Goal: Task Accomplishment & Management: Use online tool/utility

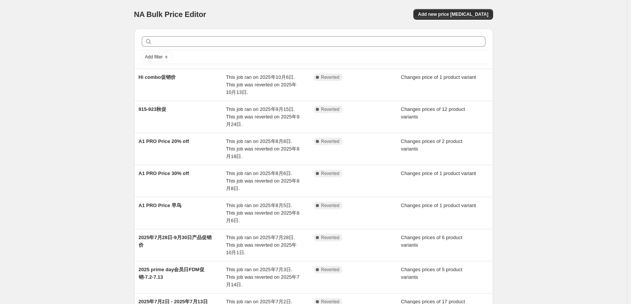
click at [540, 244] on div "NA Bulk Price Editor. This page is ready NA Bulk Price Editor Add new price cha…" at bounding box center [313, 232] width 627 height 465
click at [442, 15] on span "Add new price change job" at bounding box center [453, 14] width 70 height 6
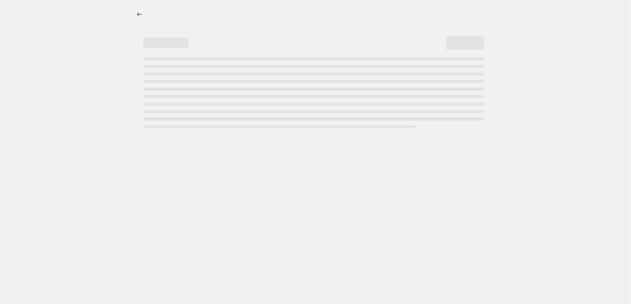
select select "percentage"
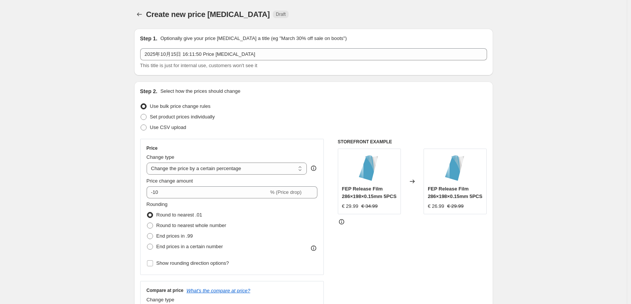
click at [185, 117] on span "Set product prices individually" at bounding box center [182, 117] width 65 height 6
click at [141, 114] on input "Set product prices individually" at bounding box center [141, 114] width 0 height 0
radio input "true"
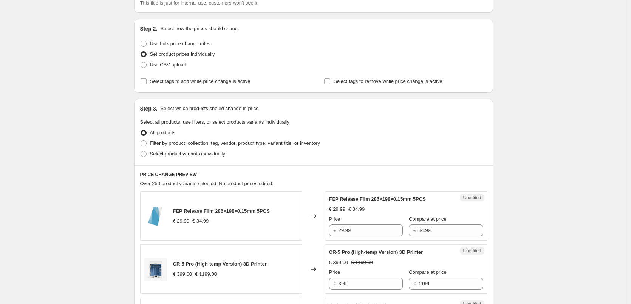
scroll to position [76, 0]
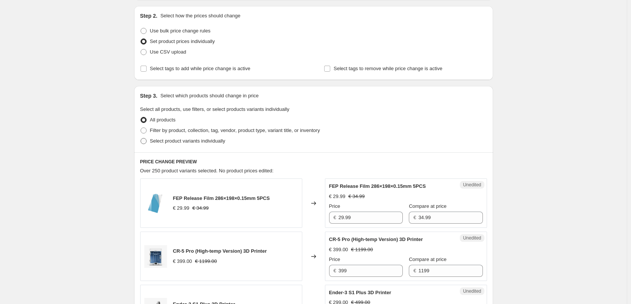
click at [194, 141] on span "Select product variants individually" at bounding box center [187, 141] width 75 height 6
click at [141, 139] on input "Select product variants individually" at bounding box center [141, 138] width 0 height 0
radio input "true"
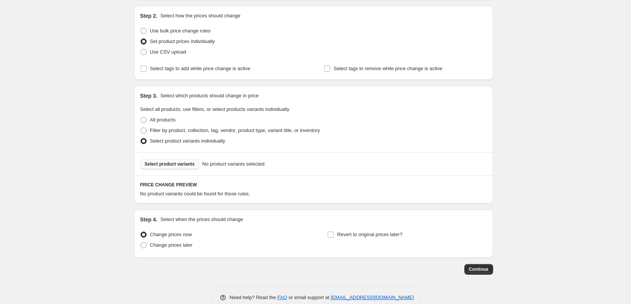
click at [175, 164] on span "Select product variants" at bounding box center [170, 164] width 50 height 6
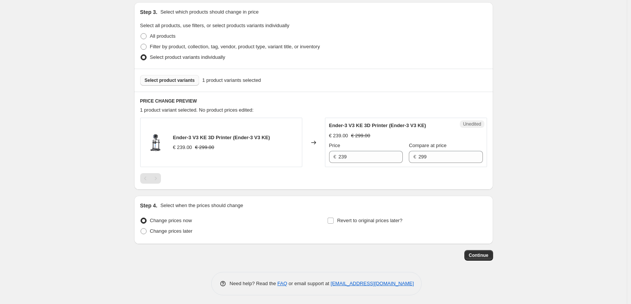
scroll to position [162, 0]
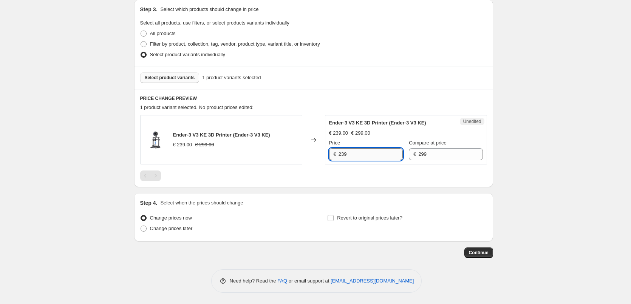
click at [357, 155] on input "239" at bounding box center [370, 154] width 64 height 12
click at [348, 155] on input "239" at bounding box center [370, 154] width 64 height 12
type input "219"
click at [286, 258] on div "Continue" at bounding box center [313, 253] width 359 height 11
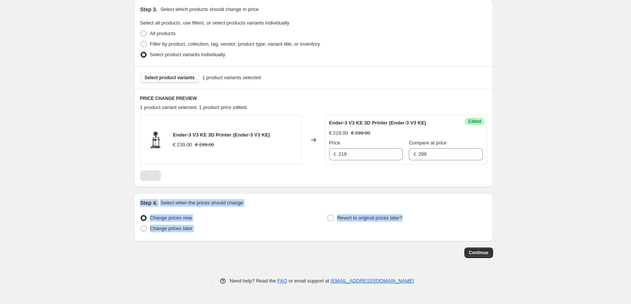
drag, startPoint x: 133, startPoint y: 192, endPoint x: 396, endPoint y: 232, distance: 265.9
click at [396, 232] on div "Create new price change job. This page is ready Create new price change job Dra…" at bounding box center [313, 71] width 627 height 467
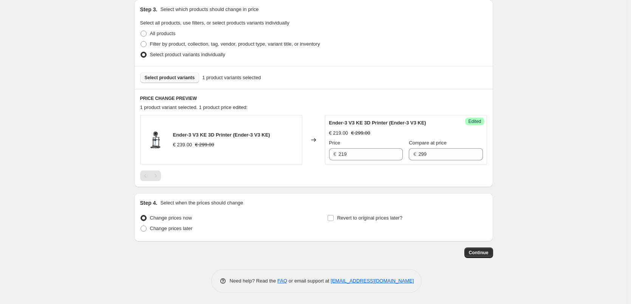
drag, startPoint x: 381, startPoint y: 232, endPoint x: 387, endPoint y: 232, distance: 6.1
click at [380, 232] on div "Revert to original prices later?" at bounding box center [406, 224] width 159 height 23
drag, startPoint x: 397, startPoint y: 217, endPoint x: 337, endPoint y: 221, distance: 60.2
click at [337, 221] on div "Revert to original prices later?" at bounding box center [406, 224] width 159 height 23
drag, startPoint x: 378, startPoint y: 235, endPoint x: 366, endPoint y: 234, distance: 12.2
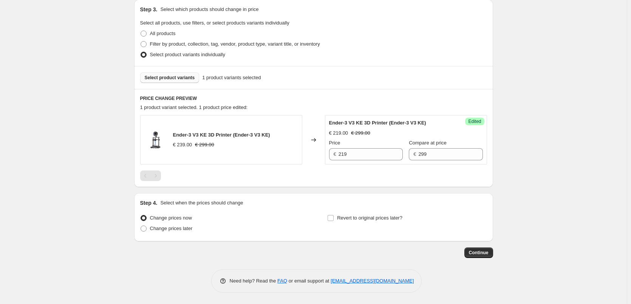
click at [378, 235] on div "Revert to original prices later?" at bounding box center [406, 224] width 159 height 23
click at [334, 219] on input "Revert to original prices later?" at bounding box center [331, 218] width 6 height 6
checkbox input "true"
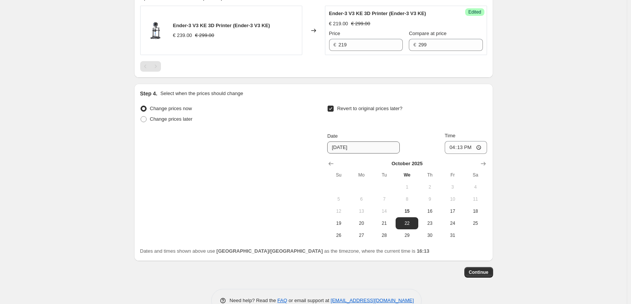
scroll to position [275, 0]
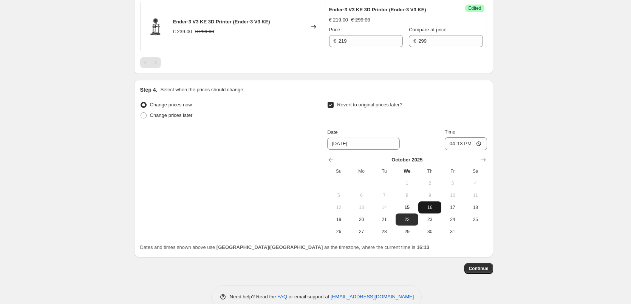
click at [434, 210] on span "16" at bounding box center [429, 208] width 17 height 6
type input "10/16/2025"
click at [460, 145] on input "16:13" at bounding box center [466, 144] width 42 height 13
type input "06:00"
click at [484, 269] on span "Continue" at bounding box center [479, 269] width 20 height 6
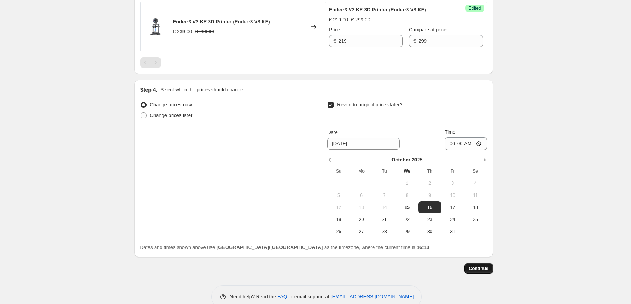
scroll to position [0, 0]
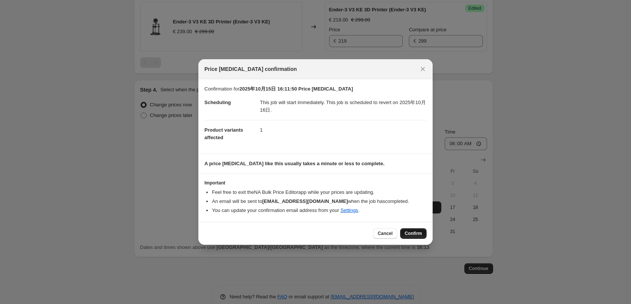
click at [415, 234] on span "Confirm" at bounding box center [413, 234] width 17 height 6
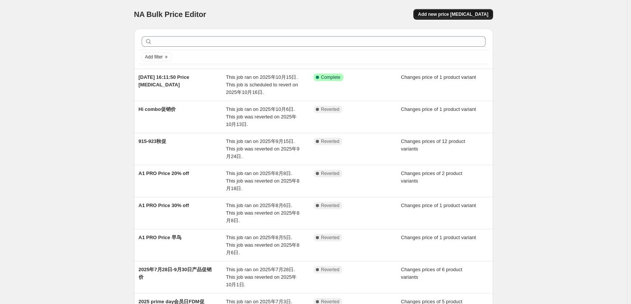
click at [441, 14] on span "Add new price change job" at bounding box center [453, 14] width 70 height 6
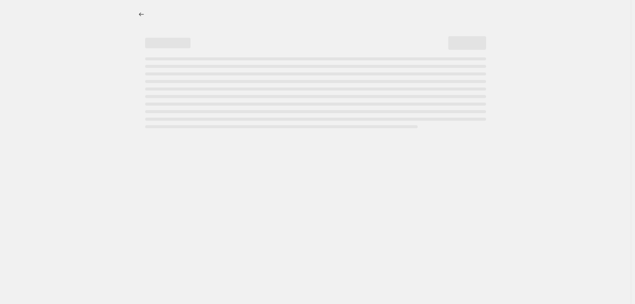
select select "percentage"
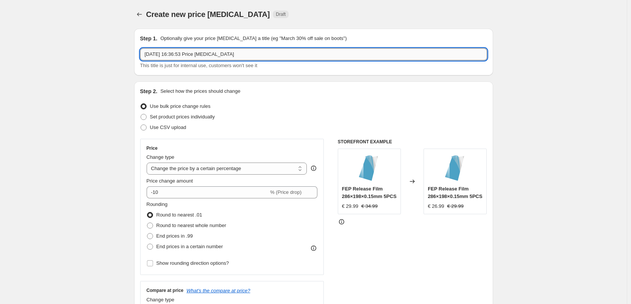
drag, startPoint x: 256, startPoint y: 53, endPoint x: 186, endPoint y: 53, distance: 69.5
click at [186, 53] on input "2025年10月15日 16:36:53 Price change job" at bounding box center [313, 54] width 347 height 12
paste input "👻"
click at [200, 54] on input "2025年10月15日 👻" at bounding box center [313, 54] width 347 height 12
paste input "Halloween"
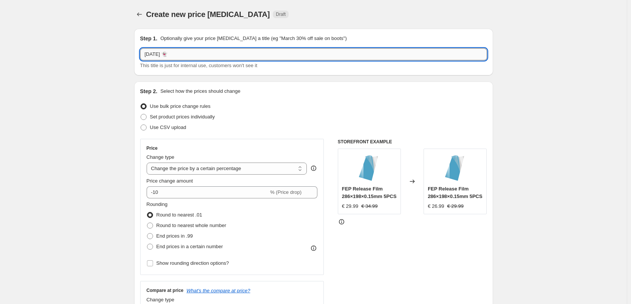
click at [204, 56] on input "2025年10月15日 👻" at bounding box center [313, 54] width 347 height 12
paste input "Halloween"
type input "2025年10月15日 Halloween Deals"
click at [201, 117] on span "Set product prices individually" at bounding box center [182, 117] width 65 height 6
click at [141, 114] on input "Set product prices individually" at bounding box center [141, 114] width 0 height 0
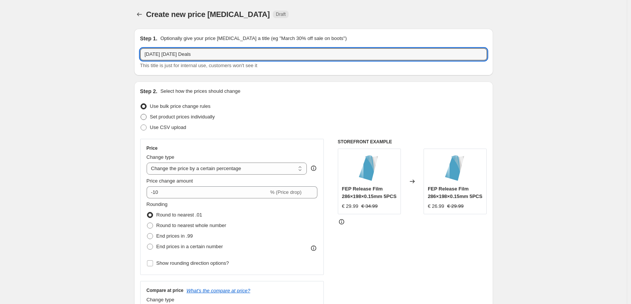
radio input "true"
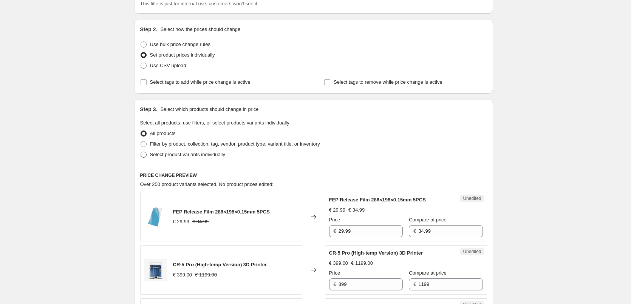
scroll to position [76, 0]
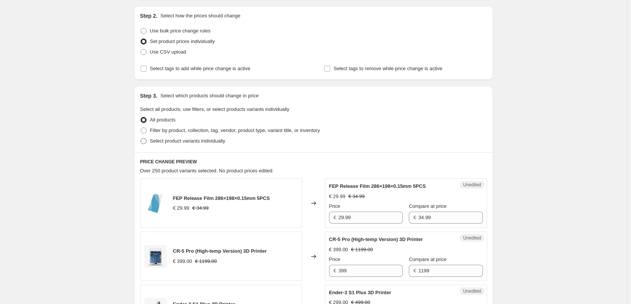
click at [197, 142] on span "Select product variants individually" at bounding box center [187, 141] width 75 height 6
click at [141, 139] on input "Select product variants individually" at bounding box center [141, 138] width 0 height 0
radio input "true"
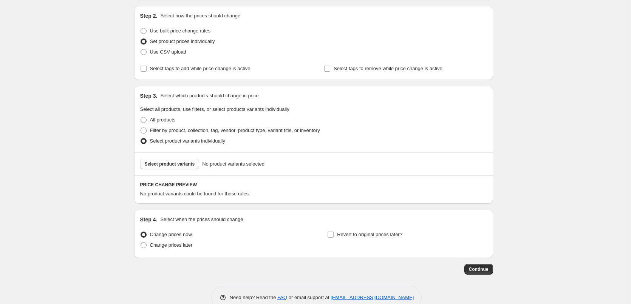
click at [181, 161] on button "Select product variants" at bounding box center [169, 164] width 59 height 11
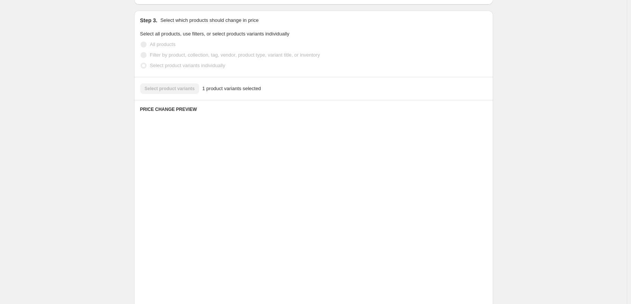
scroll to position [162, 0]
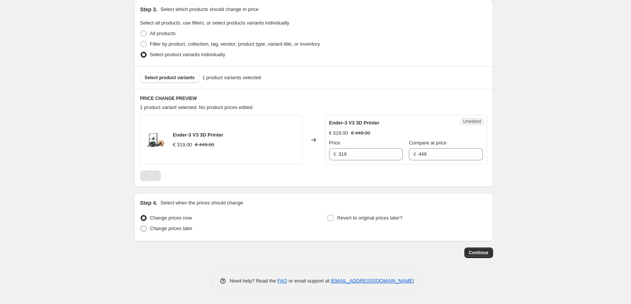
click at [186, 230] on span "Change prices later" at bounding box center [171, 229] width 43 height 6
click at [141, 226] on input "Change prices later" at bounding box center [141, 226] width 0 height 0
radio input "true"
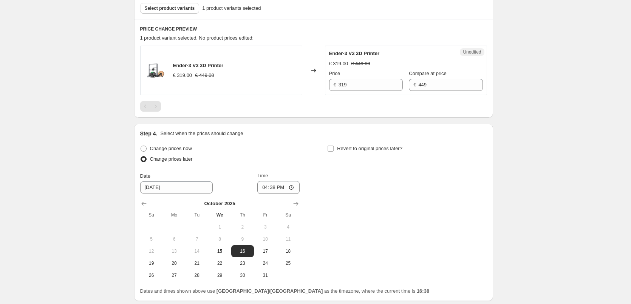
scroll to position [238, 0]
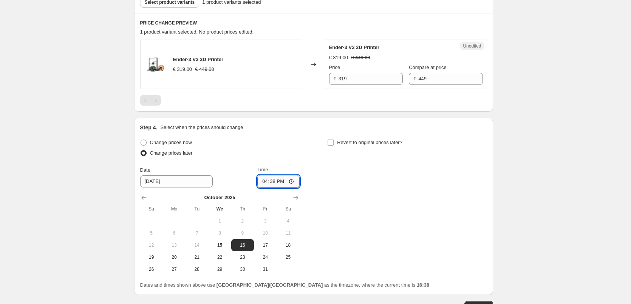
click at [275, 181] on input "16:38" at bounding box center [278, 181] width 42 height 13
type input "06:00"
click at [373, 174] on div "Change prices now Change prices later Date 10/16/2025 Time 06:00 October 2025 S…" at bounding box center [313, 207] width 347 height 138
click at [348, 144] on span "Revert to original prices later?" at bounding box center [369, 143] width 65 height 6
click at [334, 144] on input "Revert to original prices later?" at bounding box center [331, 143] width 6 height 6
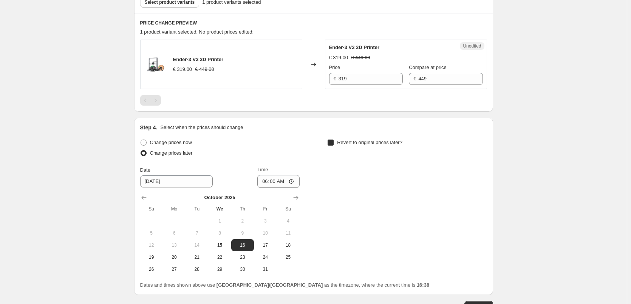
checkbox input "true"
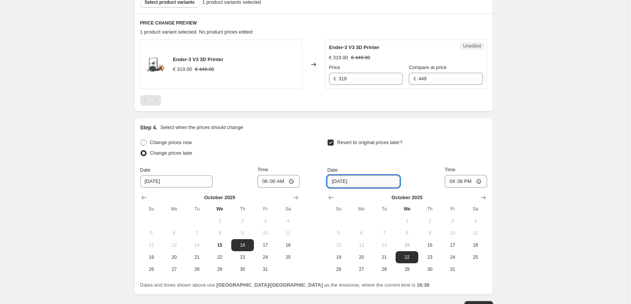
click at [343, 181] on input "10/22/2025" at bounding box center [363, 182] width 73 height 12
drag, startPoint x: 456, startPoint y: 244, endPoint x: 469, endPoint y: 206, distance: 39.7
click at [456, 244] on span "17" at bounding box center [452, 246] width 17 height 6
type input "10/17/2025"
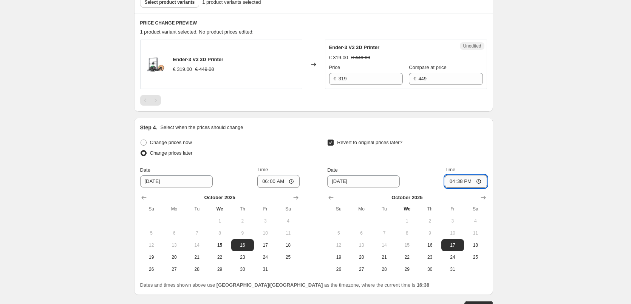
click at [462, 181] on input "16:38" at bounding box center [466, 181] width 42 height 13
type input "06:00"
click at [375, 74] on input "319" at bounding box center [370, 79] width 64 height 12
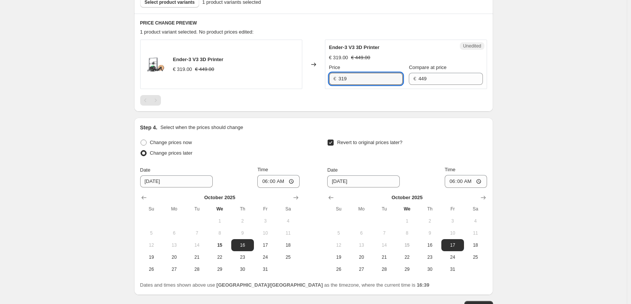
click at [322, 71] on div "Ender-3 V3 3D Printer € 319.00 € 449.00 Changed to Unedited Ender-3 V3 3D Print…" at bounding box center [313, 64] width 347 height 49
type input "299"
click at [505, 109] on div "Create new price change job. This page is ready Create new price change job Dra…" at bounding box center [313, 60] width 627 height 596
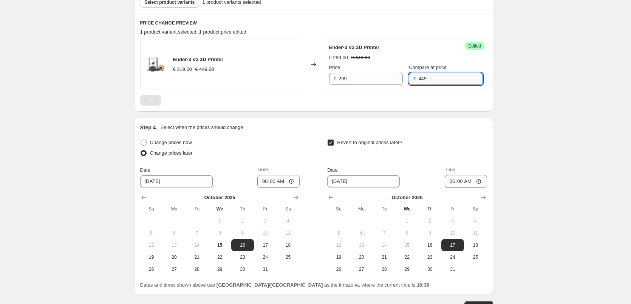
click at [439, 75] on input "449" at bounding box center [450, 79] width 64 height 12
click at [424, 78] on input "449" at bounding box center [450, 79] width 64 height 12
click at [424, 80] on input "419" at bounding box center [450, 79] width 64 height 12
type input "449"
click at [531, 137] on div "Create new price change job. This page is ready Create new price change job Dra…" at bounding box center [313, 60] width 627 height 596
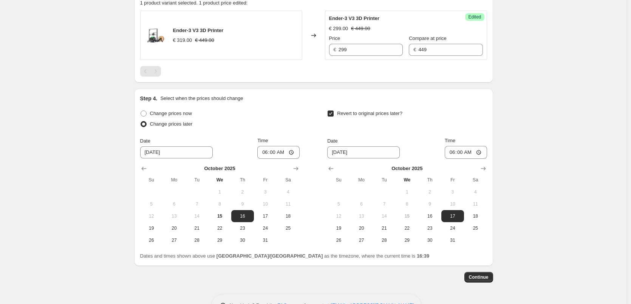
scroll to position [291, 0]
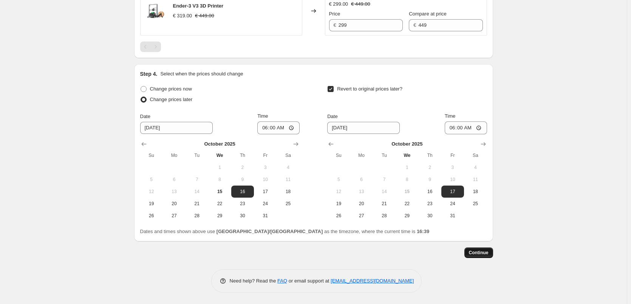
click at [485, 256] on span "Continue" at bounding box center [479, 253] width 20 height 6
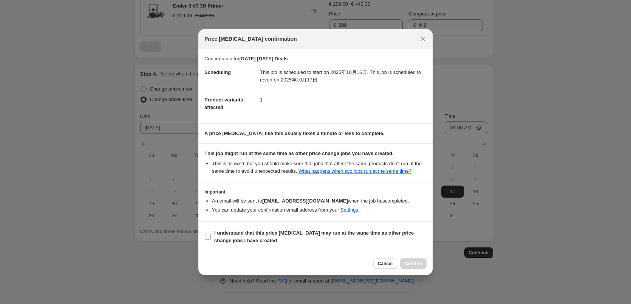
click at [245, 243] on b "I understand that this price change job may run at the same time as other price…" at bounding box center [313, 236] width 199 height 13
click at [211, 240] on input "I understand that this price change job may run at the same time as other price…" at bounding box center [208, 237] width 6 height 6
checkbox input "true"
click at [414, 267] on span "Confirm" at bounding box center [413, 264] width 17 height 6
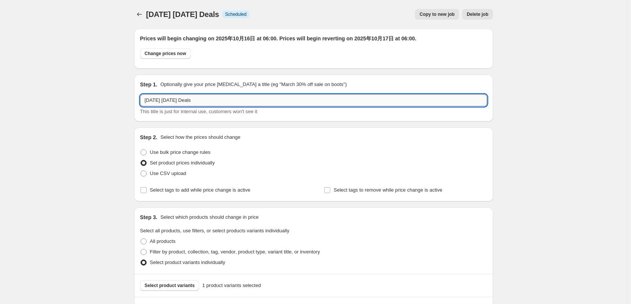
click at [253, 100] on input "2025年10月15日 Halloween Deals" at bounding box center [313, 100] width 347 height 12
paste input "Ender-3 V3"
type input "2025年10月15日 Halloween Deals Ender-3 V3"
drag, startPoint x: 532, startPoint y: 155, endPoint x: 525, endPoint y: 160, distance: 8.5
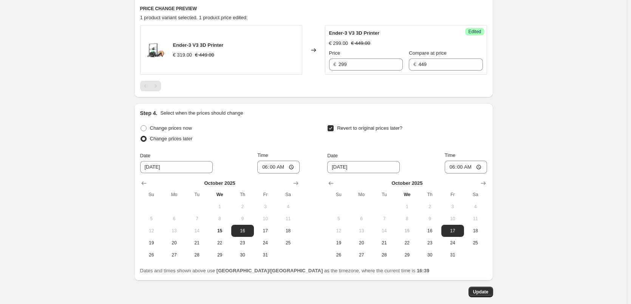
scroll to position [337, 0]
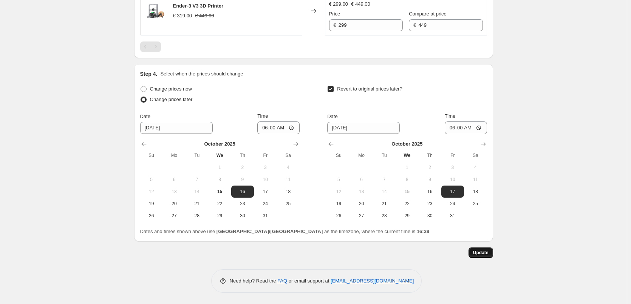
click at [486, 252] on span "Update" at bounding box center [480, 253] width 15 height 6
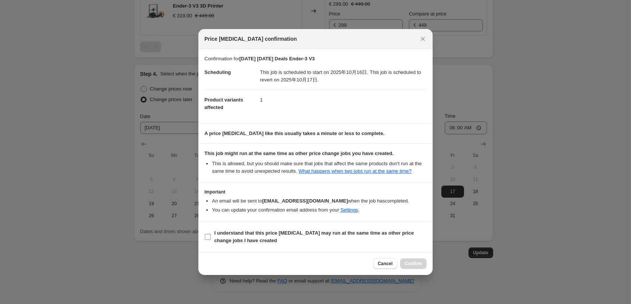
click at [264, 245] on span "I understand that this price change job may run at the same time as other price…" at bounding box center [320, 237] width 212 height 15
click at [211, 240] on input "I understand that this price change job may run at the same time as other price…" at bounding box center [208, 237] width 6 height 6
checkbox input "true"
click at [412, 267] on span "Confirm" at bounding box center [413, 264] width 17 height 6
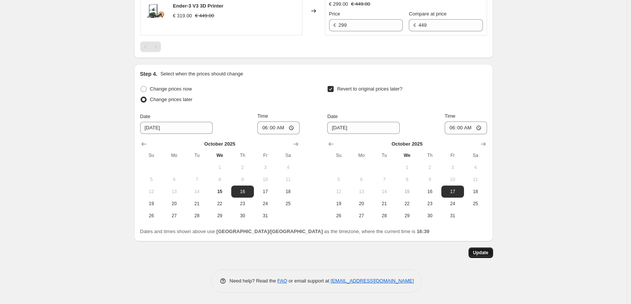
click at [483, 256] on button "Update" at bounding box center [480, 253] width 25 height 11
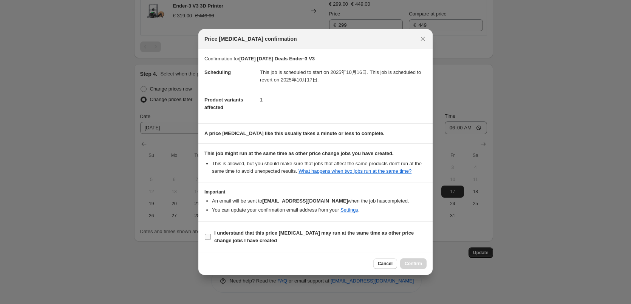
click at [248, 244] on b "I understand that this price change job may run at the same time as other price…" at bounding box center [313, 236] width 199 height 13
click at [211, 240] on input "I understand that this price change job may run at the same time as other price…" at bounding box center [208, 237] width 6 height 6
checkbox input "true"
click at [418, 267] on span "Confirm" at bounding box center [413, 264] width 17 height 6
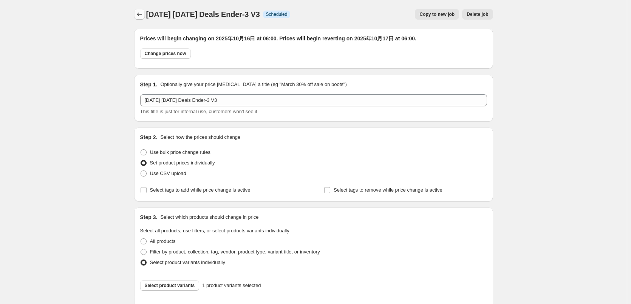
click at [140, 12] on icon "Price change jobs" at bounding box center [140, 15] width 8 height 8
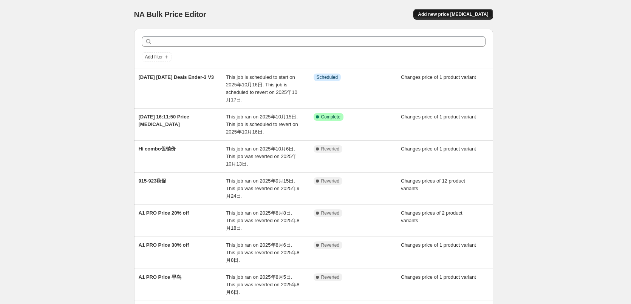
click at [444, 13] on span "Add new price change job" at bounding box center [453, 14] width 70 height 6
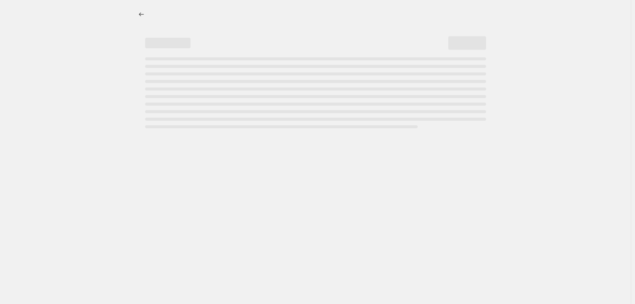
select select "percentage"
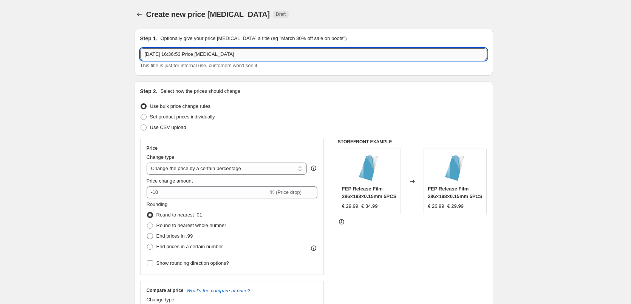
click at [261, 54] on input "2025年10月15日 16:36:53 Price change job" at bounding box center [313, 54] width 347 height 12
drag, startPoint x: 185, startPoint y: 53, endPoint x: 256, endPoint y: 53, distance: 70.6
click at [256, 53] on input "2025年10月15日 16:36:53 Price change job" at bounding box center [313, 54] width 347 height 12
paste input "Ferret pro"
click at [185, 53] on input "2025年10月15日 Ferret pro" at bounding box center [313, 54] width 347 height 12
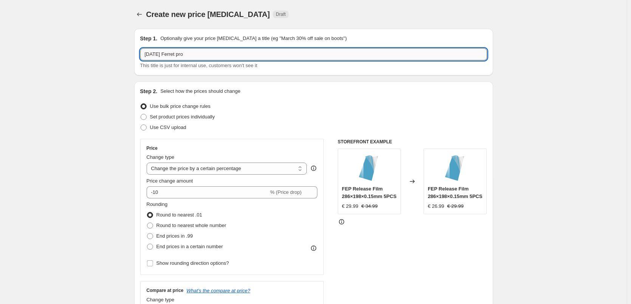
click at [186, 54] on input "2025年10月15日 Ferret pro" at bounding box center [313, 54] width 347 height 12
paste input "Halloween"
click at [178, 54] on input "2025年10月15日 Halloween Deals Ferret pro" at bounding box center [313, 54] width 347 height 12
click at [177, 53] on input "2025年10月15日 Halloween Deals Ferret pro" at bounding box center [313, 54] width 347 height 12
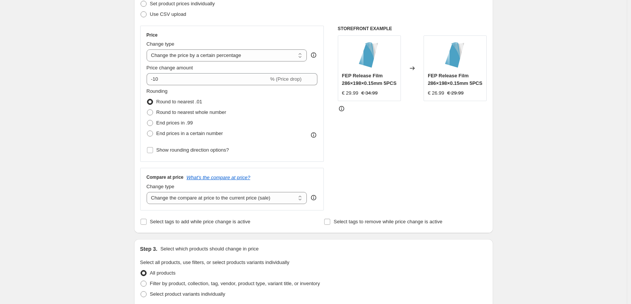
scroll to position [38, 0]
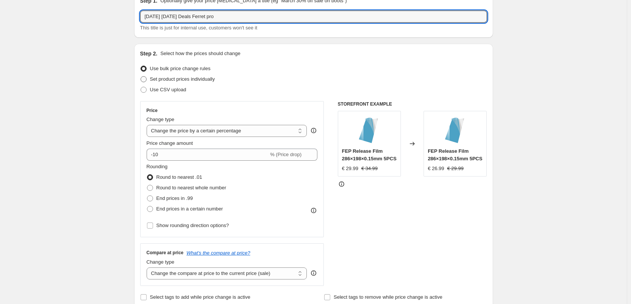
type input "2025年10月17日 Halloween Deals Ferret pro"
click at [168, 80] on span "Set product prices individually" at bounding box center [182, 79] width 65 height 6
click at [141, 77] on input "Set product prices individually" at bounding box center [141, 76] width 0 height 0
radio input "true"
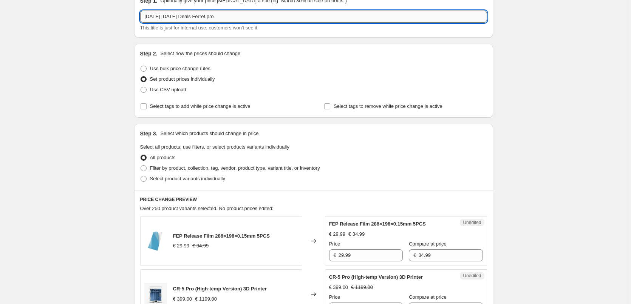
drag, startPoint x: 255, startPoint y: 15, endPoint x: 226, endPoint y: 15, distance: 29.8
click at [226, 15] on input "2025年10月17日 Halloween Deals Ferret pro" at bounding box center [313, 17] width 347 height 12
click at [184, 180] on span "Select product variants individually" at bounding box center [187, 179] width 75 height 6
click at [141, 176] on input "Select product variants individually" at bounding box center [141, 176] width 0 height 0
radio input "true"
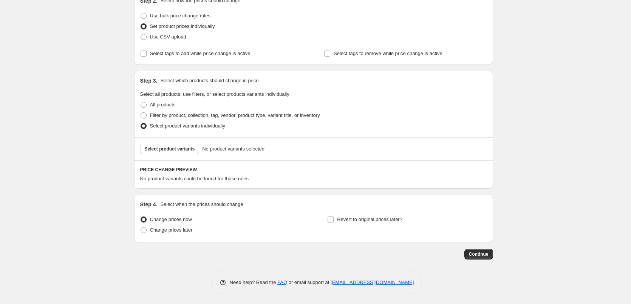
scroll to position [92, 0]
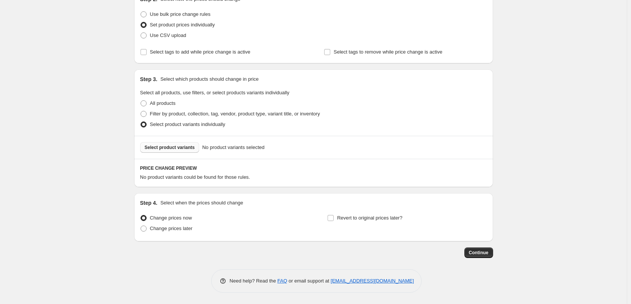
click at [184, 148] on span "Select product variants" at bounding box center [170, 148] width 50 height 6
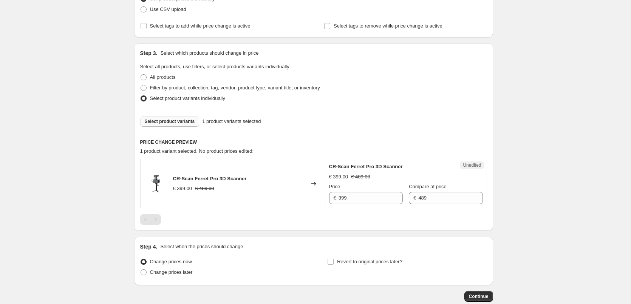
scroll to position [130, 0]
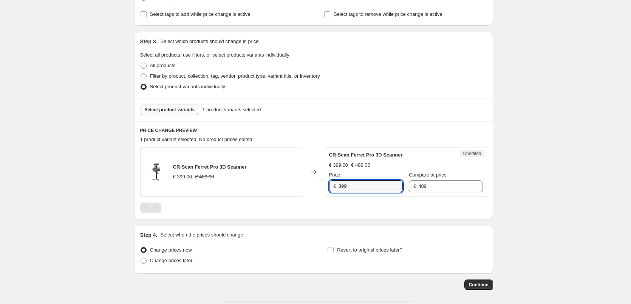
drag, startPoint x: 352, startPoint y: 189, endPoint x: 323, endPoint y: 186, distance: 28.9
click at [322, 187] on div "CR-Scan Ferret Pro 3D Scanner € 399.00 € 489.00 Changed to Unedited CR-Scan Fer…" at bounding box center [313, 171] width 347 height 49
type input "309"
click at [191, 263] on span "Change prices later" at bounding box center [171, 261] width 43 height 6
click at [141, 258] on input "Change prices later" at bounding box center [141, 258] width 0 height 0
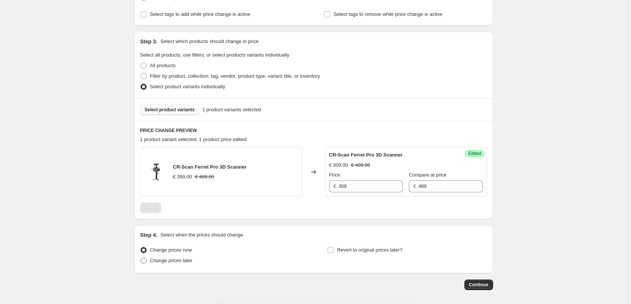
radio input "true"
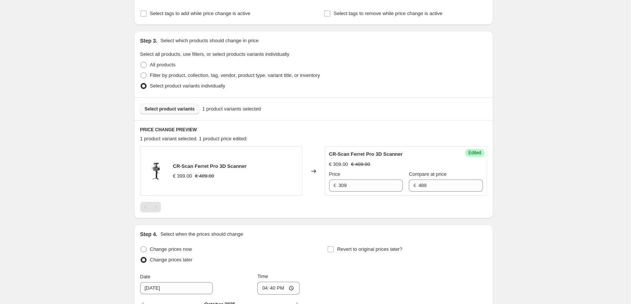
scroll to position [205, 0]
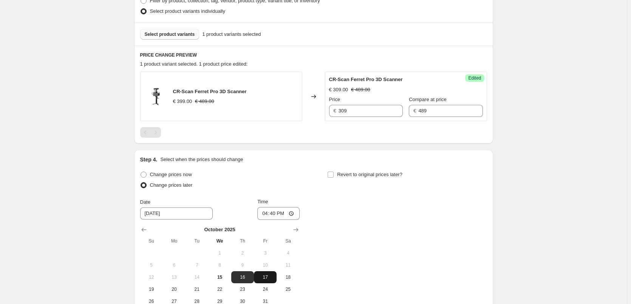
click at [269, 278] on span "17" at bounding box center [265, 278] width 17 height 6
type input "10/17/2025"
click at [275, 213] on input "16:40" at bounding box center [278, 213] width 42 height 13
type input "06:00"
click at [340, 172] on span "Revert to original prices later?" at bounding box center [369, 175] width 65 height 6
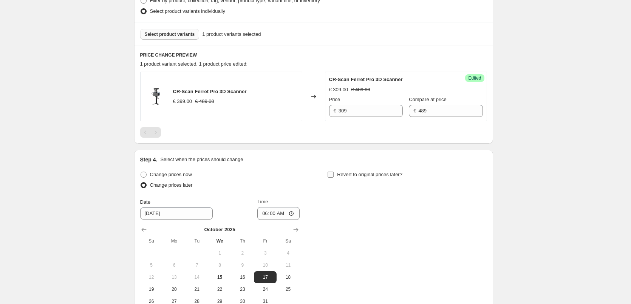
click at [334, 172] on input "Revert to original prices later?" at bounding box center [331, 175] width 6 height 6
checkbox input "true"
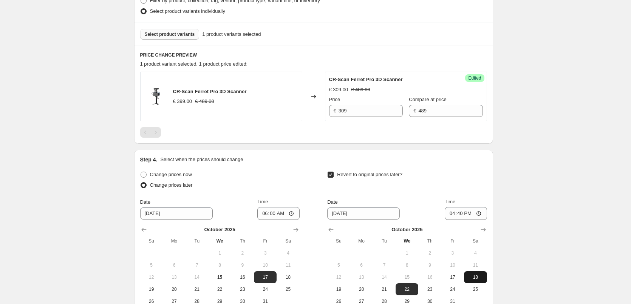
click at [484, 277] on span "18" at bounding box center [475, 278] width 17 height 6
type input "10/18/2025"
click at [459, 215] on input "16:40" at bounding box center [466, 213] width 42 height 13
type input "06:00"
click at [534, 243] on div "Create new price change job. This page is ready Create new price change job Dra…" at bounding box center [313, 93] width 627 height 596
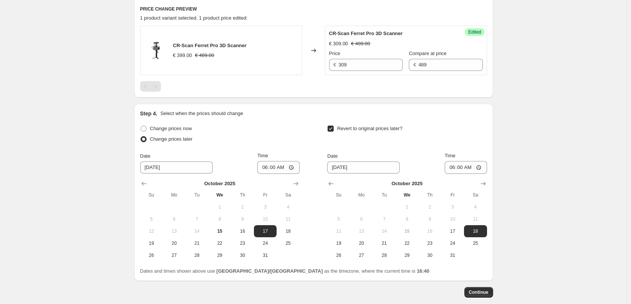
scroll to position [291, 0]
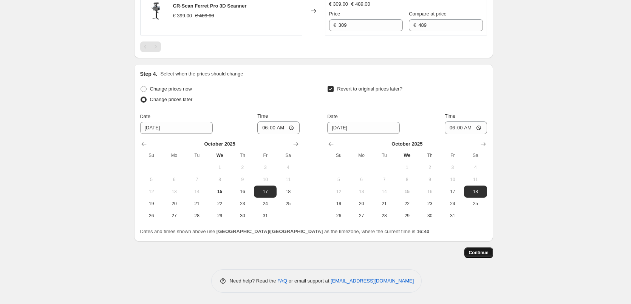
click at [484, 253] on span "Continue" at bounding box center [479, 253] width 20 height 6
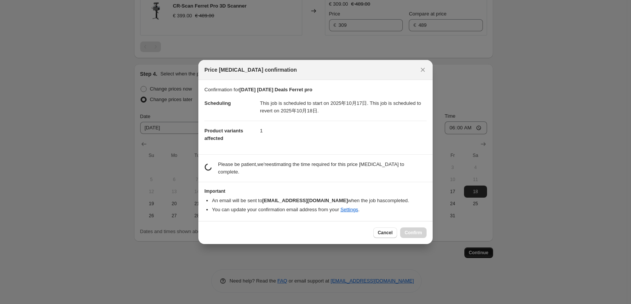
scroll to position [0, 0]
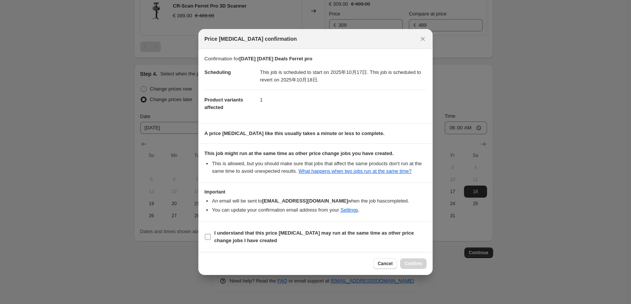
click at [245, 244] on b "I understand that this price change job may run at the same time as other price…" at bounding box center [313, 236] width 199 height 13
click at [211, 240] on input "I understand that this price change job may run at the same time as other price…" at bounding box center [208, 237] width 6 height 6
checkbox input "true"
click at [413, 267] on span "Confirm" at bounding box center [413, 264] width 17 height 6
type input "2025年10月17日 Halloween Deals Ferret pro"
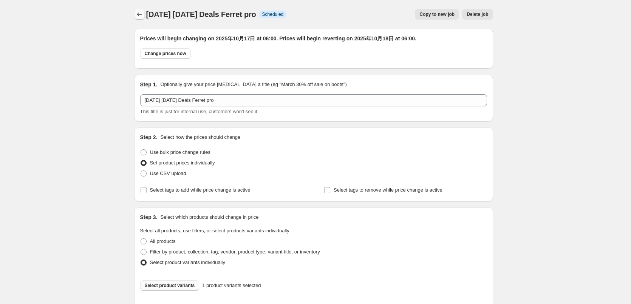
click at [143, 15] on icon "Price change jobs" at bounding box center [140, 15] width 8 height 8
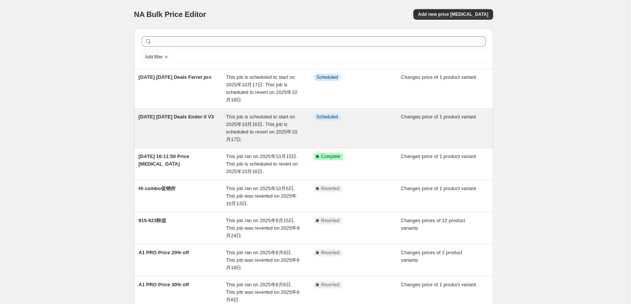
click at [190, 125] on div "2025年10月15日 Halloween Deals Ender-3 V3" at bounding box center [183, 128] width 88 height 30
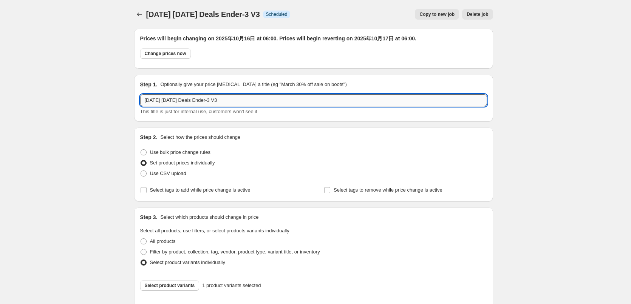
click at [176, 99] on input "2025年10月15日 Halloween Deals Ender-3 V3" at bounding box center [313, 100] width 347 height 12
type input "2025年10月16日 Halloween Deals Ender-3 V3"
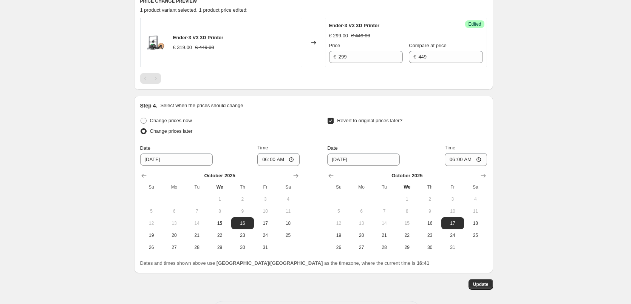
scroll to position [337, 0]
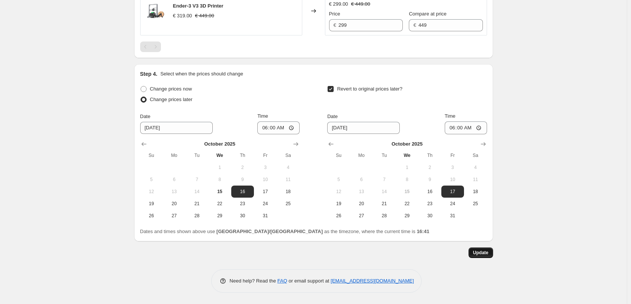
click at [483, 252] on span "Update" at bounding box center [480, 253] width 15 height 6
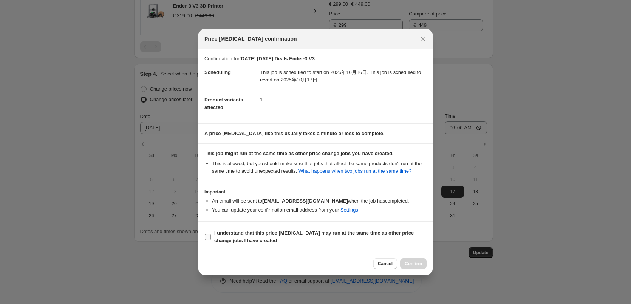
click at [312, 246] on label "I understand that this price change job may run at the same time as other price…" at bounding box center [315, 237] width 222 height 18
click at [211, 240] on input "I understand that this price change job may run at the same time as other price…" at bounding box center [208, 237] width 6 height 6
checkbox input "true"
click at [412, 267] on span "Confirm" at bounding box center [413, 264] width 17 height 6
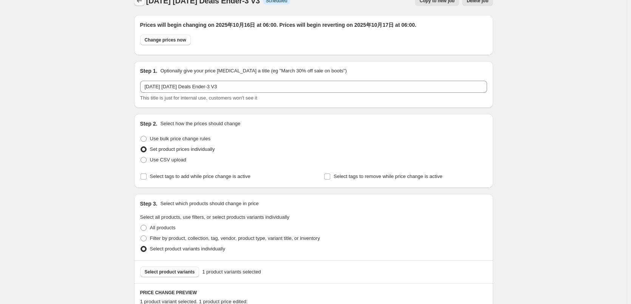
scroll to position [0, 0]
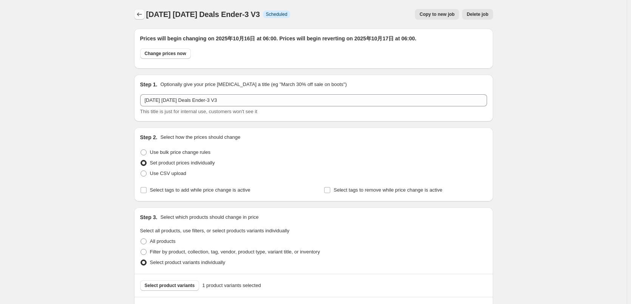
click at [143, 13] on icon "Price change jobs" at bounding box center [140, 15] width 8 height 8
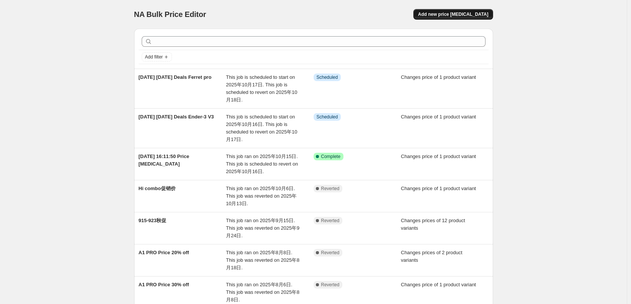
click at [469, 12] on span "Add new price change job" at bounding box center [453, 14] width 70 height 6
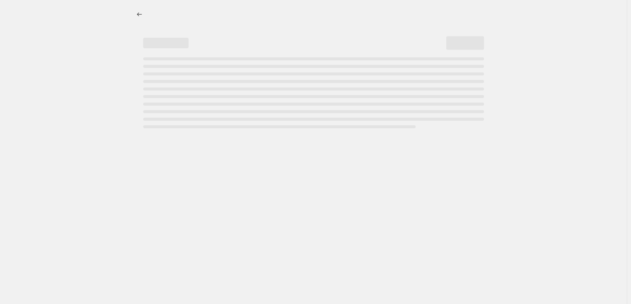
select select "percentage"
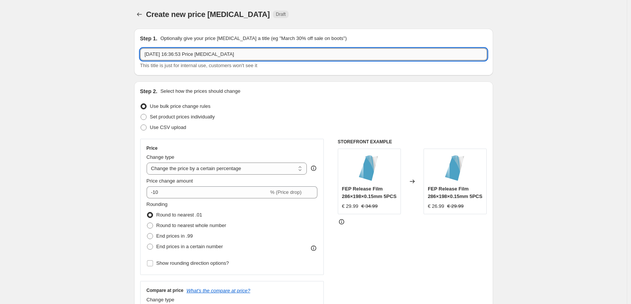
click at [177, 55] on input "2025年10月15日 16:36:53 Price change job" at bounding box center [313, 54] width 347 height 12
drag, startPoint x: 210, startPoint y: 47, endPoint x: 186, endPoint y: 51, distance: 24.0
click at [186, 51] on input "2025年10月18日 16:36:53 Price change job" at bounding box center [313, 54] width 347 height 12
paste input "Ender-5 max"
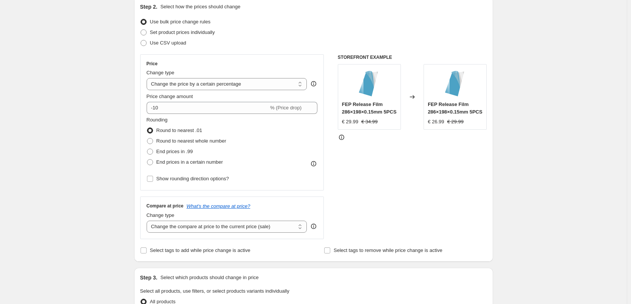
scroll to position [38, 0]
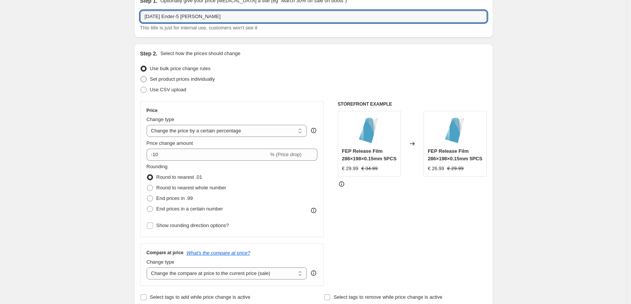
type input "2025年10月18日 Ender-5 max"
click at [164, 79] on span "Set product prices individually" at bounding box center [182, 79] width 65 height 6
click at [141, 77] on input "Set product prices individually" at bounding box center [141, 76] width 0 height 0
radio input "true"
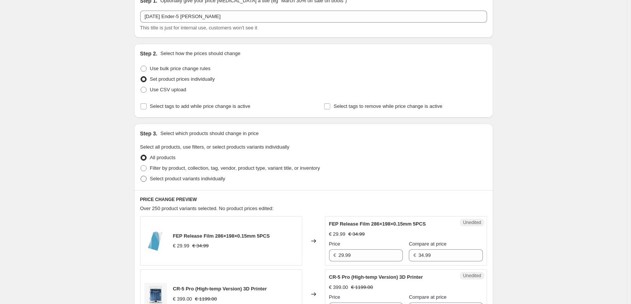
click at [168, 180] on span "Select product variants individually" at bounding box center [187, 179] width 75 height 6
click at [141, 176] on input "Select product variants individually" at bounding box center [141, 176] width 0 height 0
radio input "true"
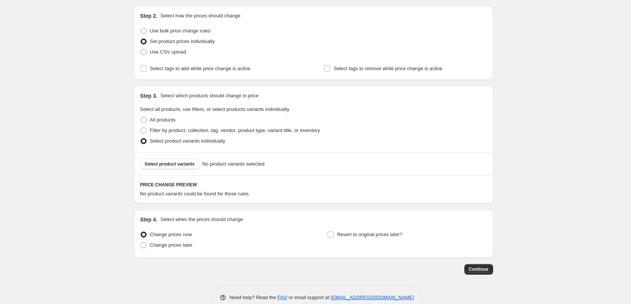
scroll to position [92, 0]
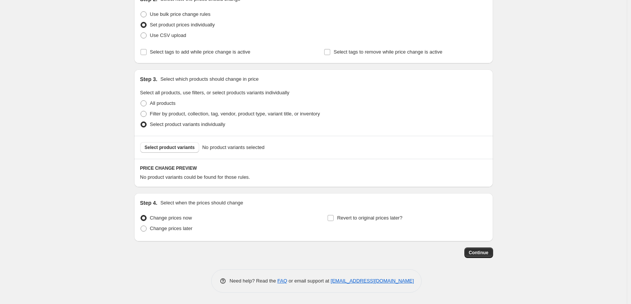
click at [178, 153] on div "Select product variants No product variants selected" at bounding box center [313, 147] width 359 height 23
click at [178, 146] on span "Select product variants" at bounding box center [170, 148] width 50 height 6
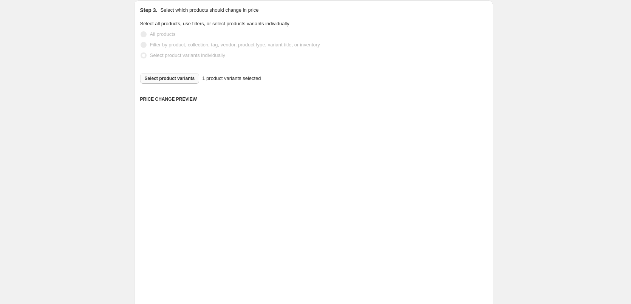
scroll to position [162, 0]
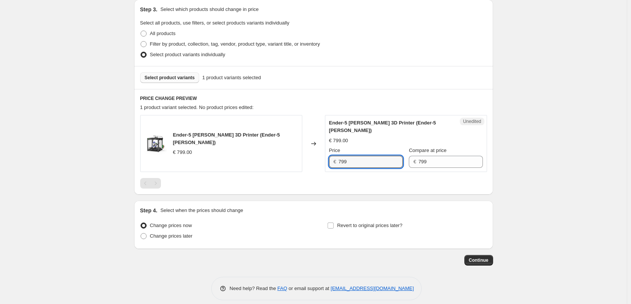
drag, startPoint x: 358, startPoint y: 155, endPoint x: 320, endPoint y: 152, distance: 39.0
click at [320, 152] on div "Ender-5 Max 3D Printer (Ender-5 Max) € 799.00 Changed to Unedited Ender-5 Max 3…" at bounding box center [313, 143] width 347 height 57
type input "699"
click at [185, 231] on label "Change prices later" at bounding box center [166, 236] width 53 height 11
click at [141, 233] on input "Change prices later" at bounding box center [141, 233] width 0 height 0
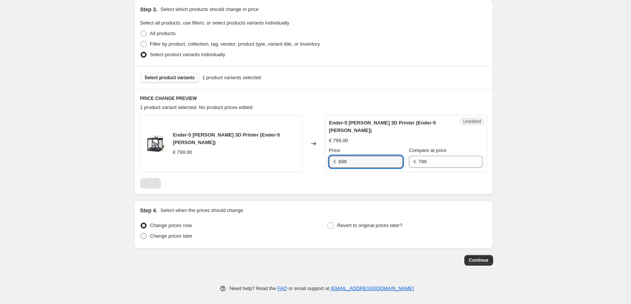
radio input "true"
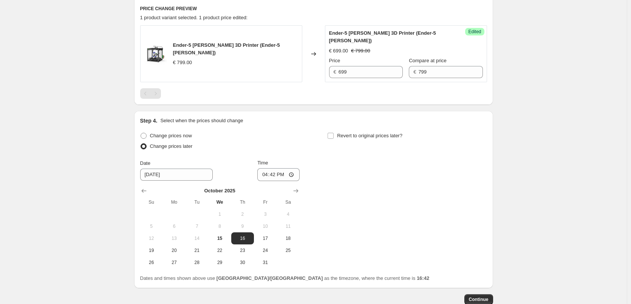
scroll to position [291, 0]
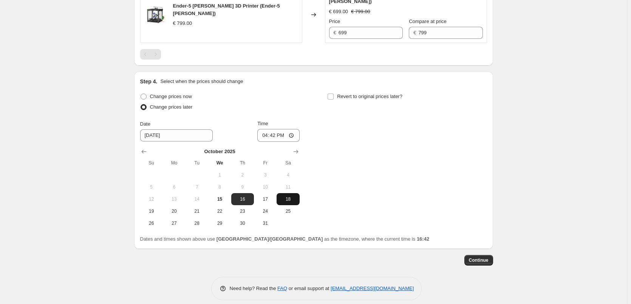
click at [292, 196] on span "18" at bounding box center [288, 199] width 17 height 6
type input "10/18/2025"
click at [276, 129] on input "16:42" at bounding box center [278, 135] width 42 height 13
type input "06:00"
click at [338, 91] on label "Revert to original prices later?" at bounding box center [364, 96] width 75 height 11
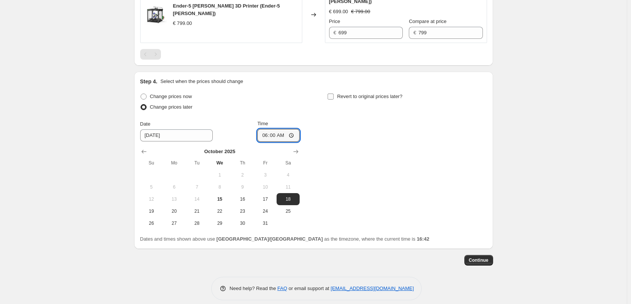
click at [334, 94] on input "Revert to original prices later?" at bounding box center [331, 97] width 6 height 6
checkbox input "true"
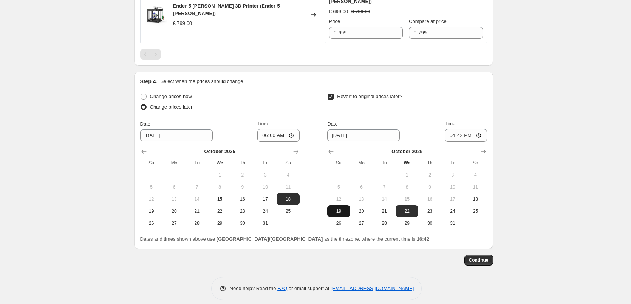
click at [346, 209] on span "19" at bounding box center [338, 212] width 17 height 6
type input "10/19/2025"
click at [462, 129] on input "16:42" at bounding box center [466, 135] width 42 height 13
type input "06:00"
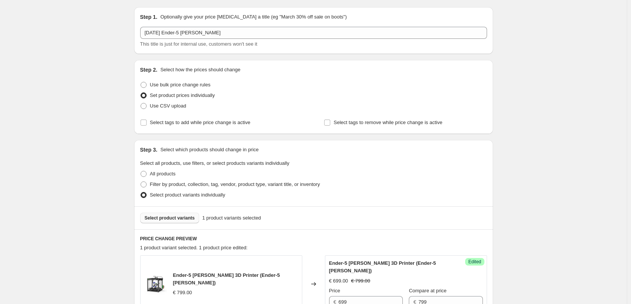
scroll to position [0, 0]
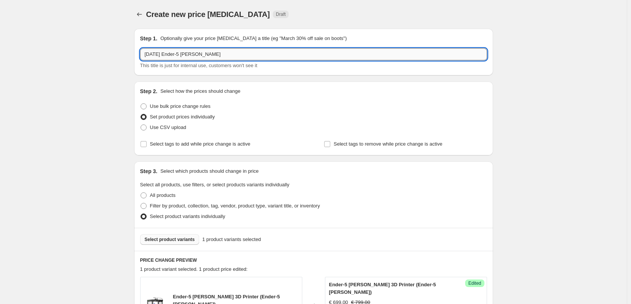
click at [186, 54] on input "2025年10月18日 Ender-5 max" at bounding box center [313, 54] width 347 height 12
paste input "Halloween"
type input "2025年10月18日 Halloween Deals Ender-5 max"
click at [97, 185] on div "Create new price change job. This page is ready Create new price change job Dra…" at bounding box center [313, 301] width 627 height 603
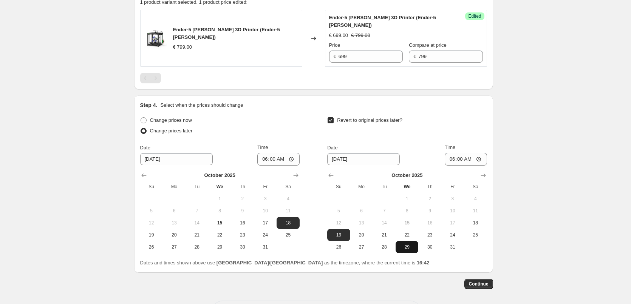
scroll to position [291, 0]
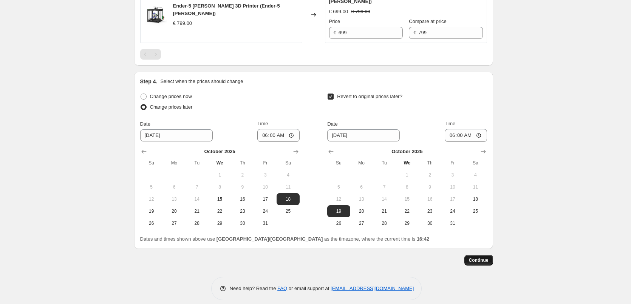
click at [479, 258] on span "Continue" at bounding box center [479, 261] width 20 height 6
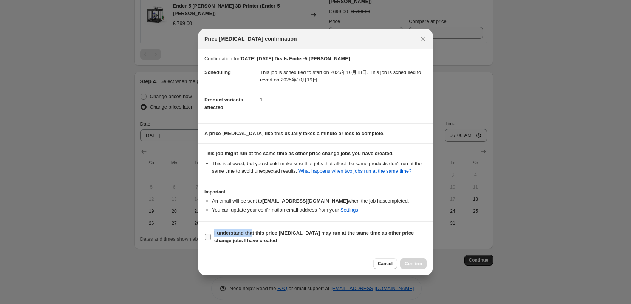
click at [252, 232] on label "I understand that this price change job may run at the same time as other price…" at bounding box center [315, 237] width 222 height 18
click at [277, 238] on b "I understand that this price change job may run at the same time as other price…" at bounding box center [313, 236] width 199 height 13
click at [211, 238] on input "I understand that this price change job may run at the same time as other price…" at bounding box center [208, 237] width 6 height 6
checkbox input "true"
click at [407, 267] on span "Confirm" at bounding box center [413, 264] width 17 height 6
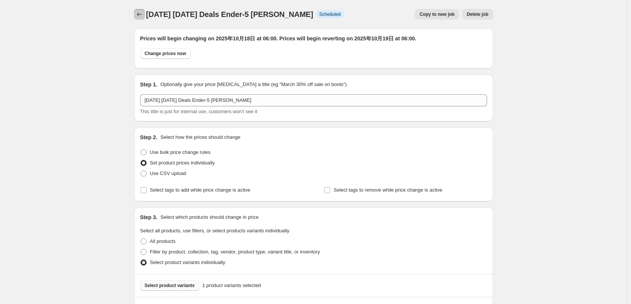
click at [139, 15] on icon "Price change jobs" at bounding box center [140, 15] width 8 height 8
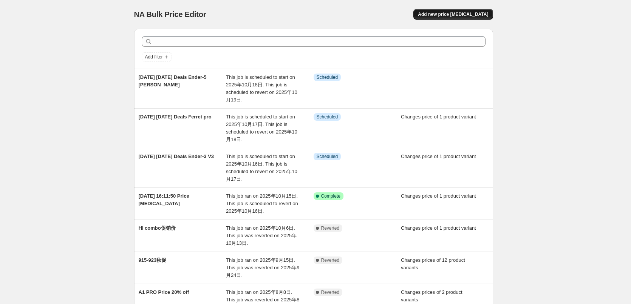
click at [465, 14] on span "Add new price change job" at bounding box center [453, 14] width 70 height 6
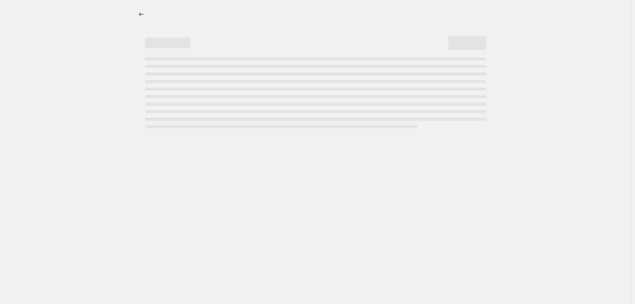
select select "percentage"
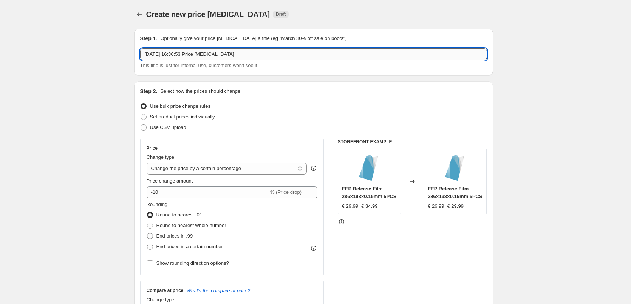
drag, startPoint x: 256, startPoint y: 53, endPoint x: 188, endPoint y: 54, distance: 67.6
click at [187, 54] on input "2025年10月15日 16:36:53 Price change job" at bounding box center [313, 54] width 347 height 12
paste input "Ender-3 V3 Plus"
click at [187, 54] on input "2025年10月15日 1Ender-3 V3 Plus" at bounding box center [313, 54] width 347 height 12
click at [177, 54] on input "2025年10月15日 Ender-3 V3 Plus" at bounding box center [313, 54] width 347 height 12
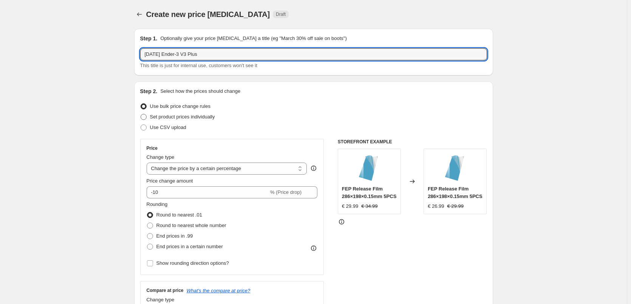
type input "2025年10月19日 Ender-3 V3 Plus"
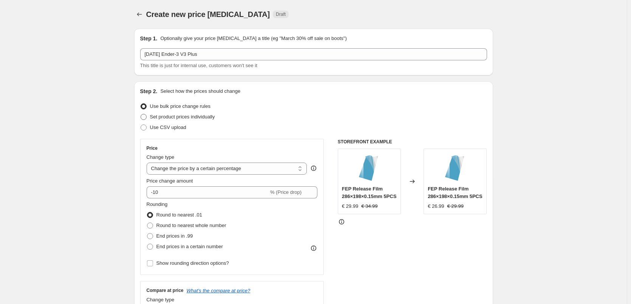
click at [163, 117] on span "Set product prices individually" at bounding box center [182, 117] width 65 height 6
click at [141, 114] on input "Set product prices individually" at bounding box center [141, 114] width 0 height 0
radio input "true"
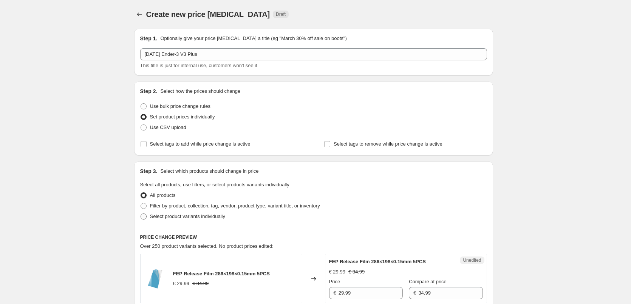
scroll to position [38, 0]
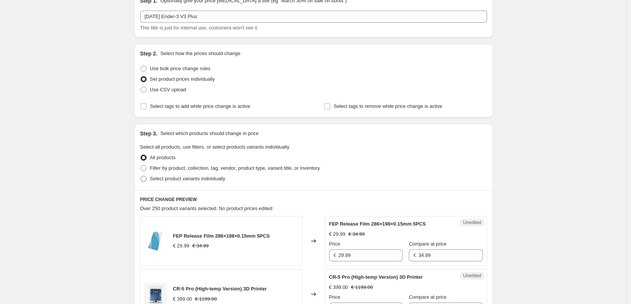
click at [170, 181] on span "Select product variants individually" at bounding box center [187, 179] width 75 height 6
click at [141, 176] on input "Select product variants individually" at bounding box center [141, 176] width 0 height 0
radio input "true"
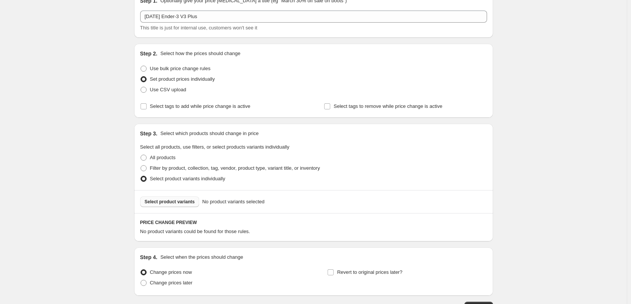
click at [168, 204] on span "Select product variants" at bounding box center [170, 202] width 50 height 6
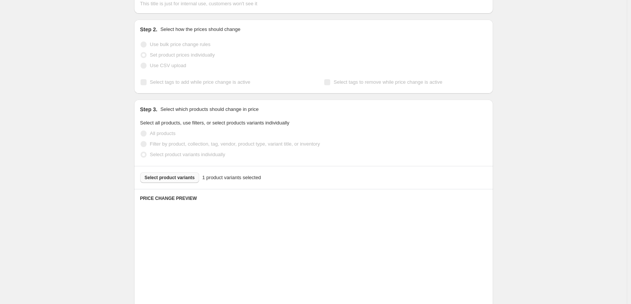
scroll to position [113, 0]
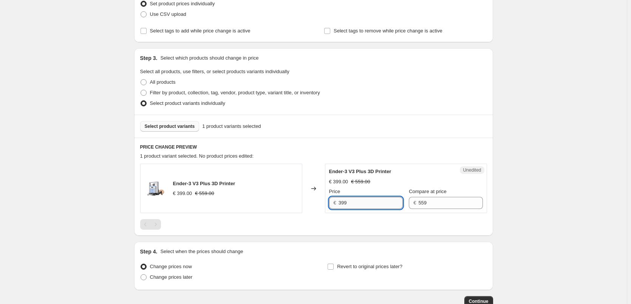
click at [346, 200] on input "399" at bounding box center [370, 203] width 64 height 12
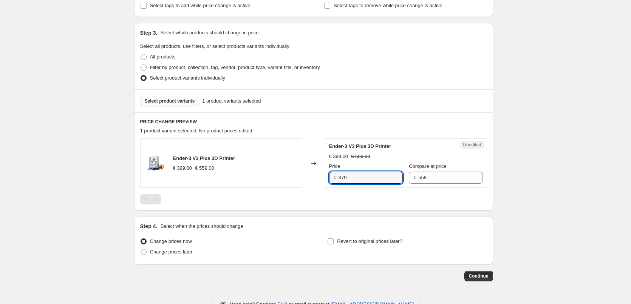
scroll to position [151, 0]
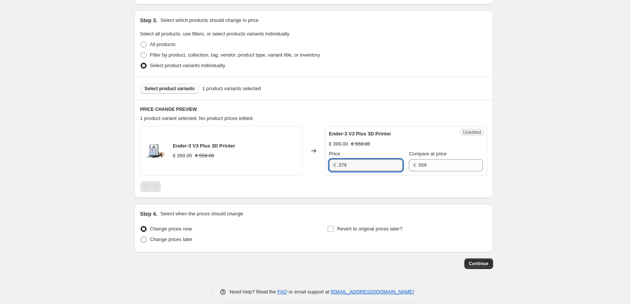
type input "379"
click at [190, 243] on span "Change prices later" at bounding box center [171, 240] width 43 height 6
click at [141, 237] on input "Change prices later" at bounding box center [141, 237] width 0 height 0
radio input "true"
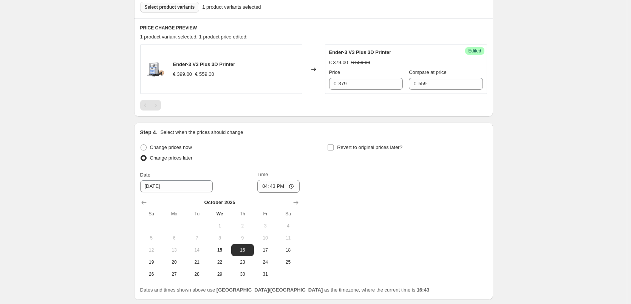
scroll to position [291, 0]
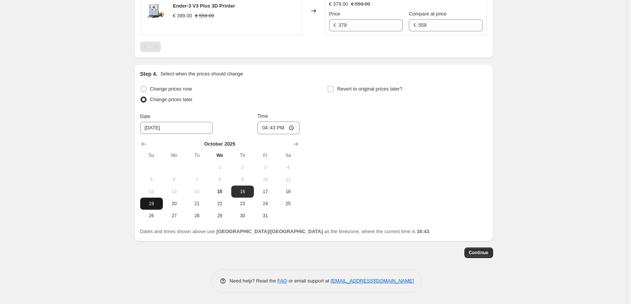
click at [156, 207] on span "19" at bounding box center [151, 204] width 17 height 6
type input "10/19/2025"
click at [273, 129] on input "16:43" at bounding box center [278, 128] width 42 height 13
click at [272, 129] on input "03:43" at bounding box center [278, 128] width 42 height 13
type input "06:00"
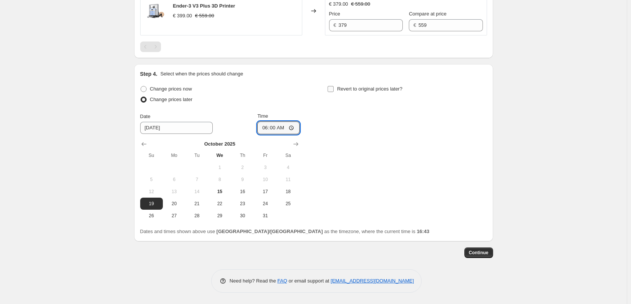
click at [349, 89] on span "Revert to original prices later?" at bounding box center [369, 89] width 65 height 6
click at [334, 89] on input "Revert to original prices later?" at bounding box center [331, 89] width 6 height 6
checkbox input "true"
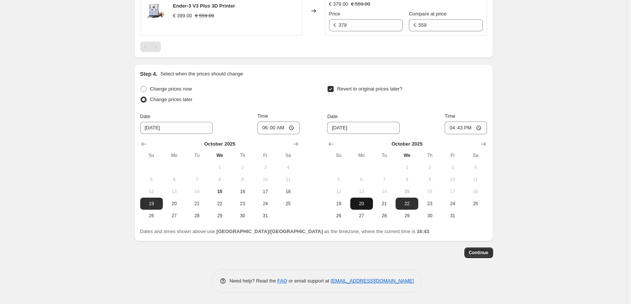
click at [365, 204] on span "20" at bounding box center [361, 204] width 17 height 6
type input "10/20/2025"
click at [462, 131] on input "16:43" at bounding box center [466, 128] width 42 height 13
type input "06:00"
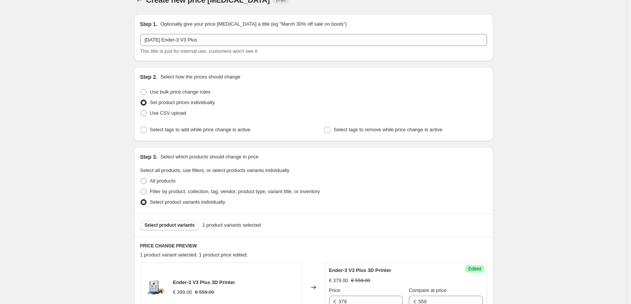
scroll to position [0, 0]
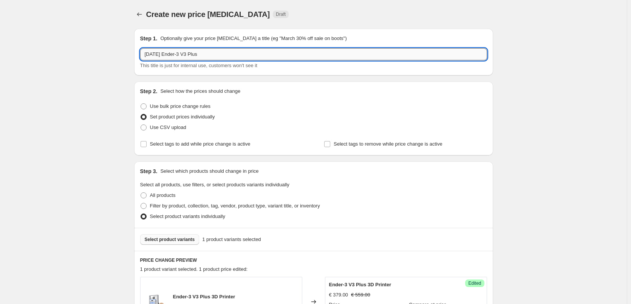
click at [186, 53] on input "2025年10月19日 Ender-3 V3 Plus" at bounding box center [313, 54] width 347 height 12
paste input "Halloween"
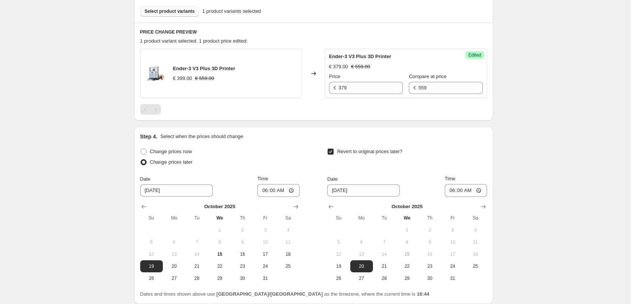
scroll to position [291, 0]
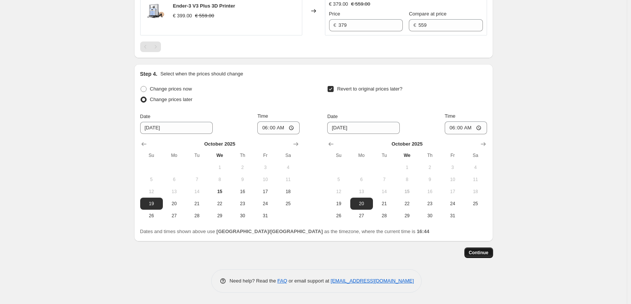
type input "2025年10月19日 Halloween Deals Ender-3 V3 Plus"
click at [490, 255] on button "Continue" at bounding box center [478, 253] width 29 height 11
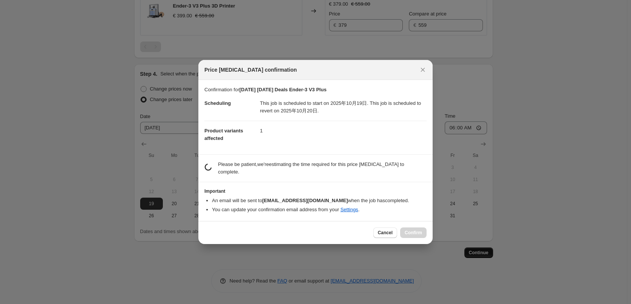
scroll to position [0, 0]
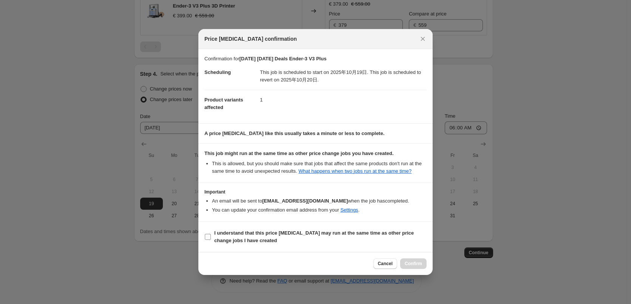
click at [263, 239] on b "I understand that this price change job may run at the same time as other price…" at bounding box center [313, 236] width 199 height 13
click at [211, 239] on input "I understand that this price change job may run at the same time as other price…" at bounding box center [208, 237] width 6 height 6
checkbox input "true"
click at [412, 266] on span "Confirm" at bounding box center [413, 264] width 17 height 6
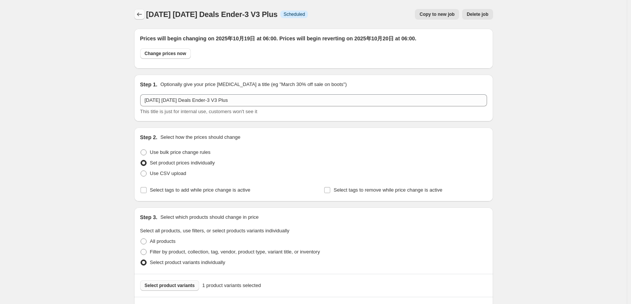
click at [143, 15] on icon "Price change jobs" at bounding box center [140, 15] width 8 height 8
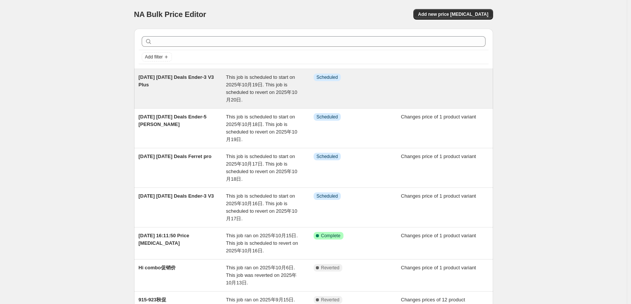
click at [271, 90] on span "This job is scheduled to start on 2025年10月19日. This job is scheduled to revert …" at bounding box center [261, 88] width 71 height 28
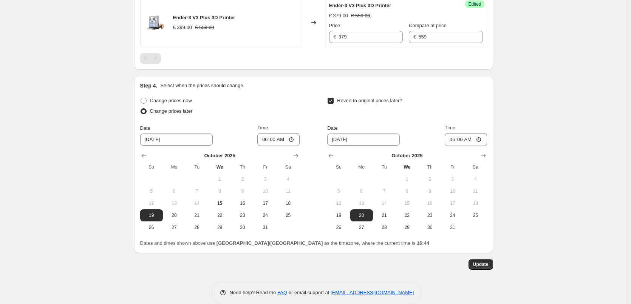
scroll to position [337, 0]
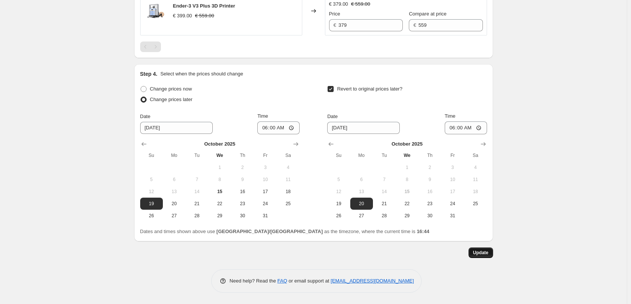
click at [486, 254] on span "Update" at bounding box center [480, 253] width 15 height 6
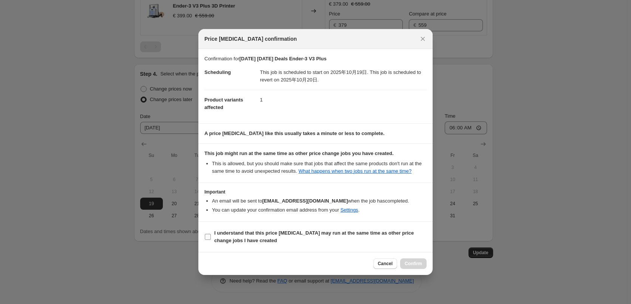
click at [300, 239] on b "I understand that this price change job may run at the same time as other price…" at bounding box center [313, 236] width 199 height 13
click at [211, 239] on input "I understand that this price change job may run at the same time as other price…" at bounding box center [208, 237] width 6 height 6
checkbox input "true"
click at [417, 266] on span "Confirm" at bounding box center [413, 264] width 17 height 6
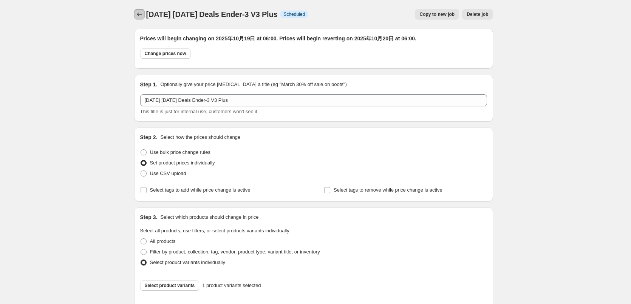
click at [143, 17] on icon "Price change jobs" at bounding box center [140, 15] width 8 height 8
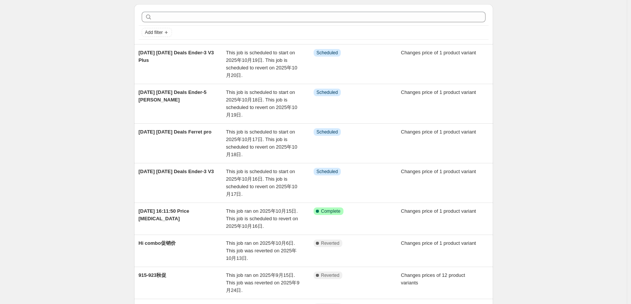
scroll to position [38, 0]
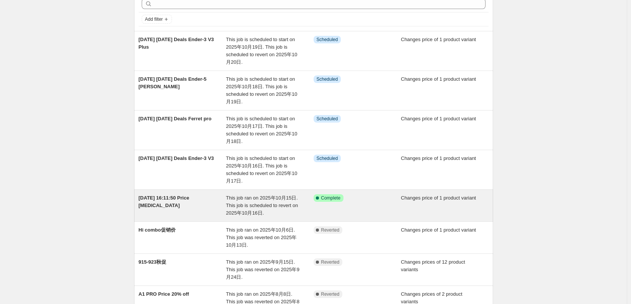
click at [219, 208] on div "2025年10月15日 16:11:50 Price change job" at bounding box center [183, 206] width 88 height 23
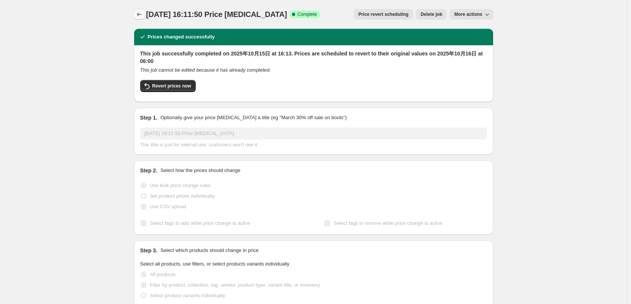
click at [145, 15] on button "Price change jobs" at bounding box center [139, 14] width 11 height 11
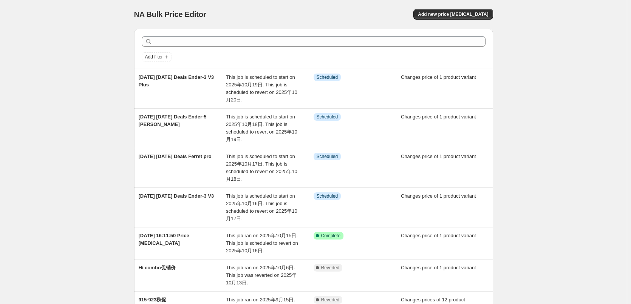
click at [19, 159] on div "NA Bulk Price Editor. This page is ready NA Bulk Price Editor Add new price cha…" at bounding box center [313, 247] width 627 height 495
